Goal: Task Accomplishment & Management: Use online tool/utility

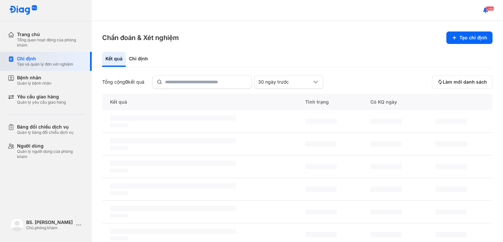
click at [62, 58] on div "Chỉ định" at bounding box center [45, 59] width 56 height 6
click at [221, 82] on input "text" at bounding box center [206, 82] width 83 height 12
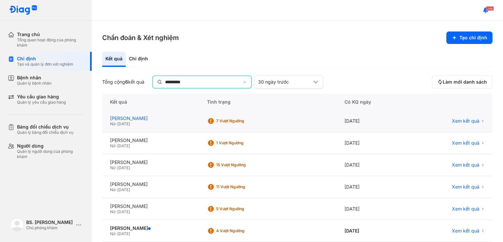
type input "*********"
click at [191, 120] on div "ĐINH THỊ NGỌC LOAN" at bounding box center [150, 119] width 81 height 6
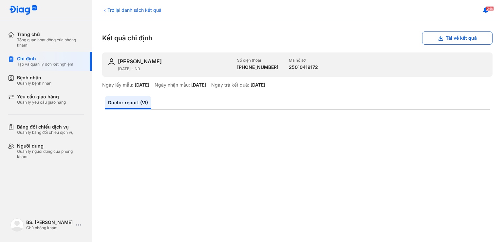
drag, startPoint x: 0, startPoint y: 0, endPoint x: 223, endPoint y: 67, distance: 232.8
click at [223, 67] on div "[DATE] - Nữ" at bounding box center [175, 68] width 114 height 5
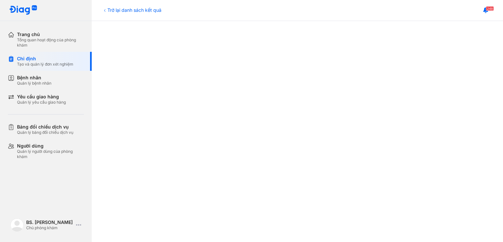
scroll to position [306, 0]
click at [58, 58] on div "Chỉ định" at bounding box center [45, 59] width 56 height 6
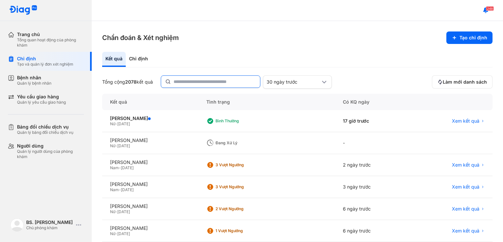
click at [211, 81] on input "text" at bounding box center [215, 82] width 83 height 12
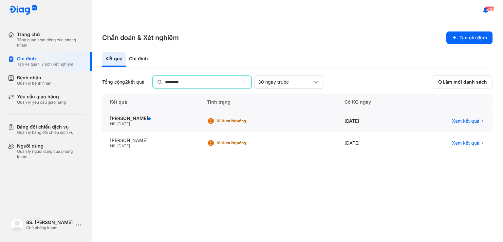
type input "********"
click at [199, 122] on div "[PERSON_NAME] Nữ - [DATE]" at bounding box center [150, 122] width 97 height 22
